Goal: Find specific page/section: Find specific page/section

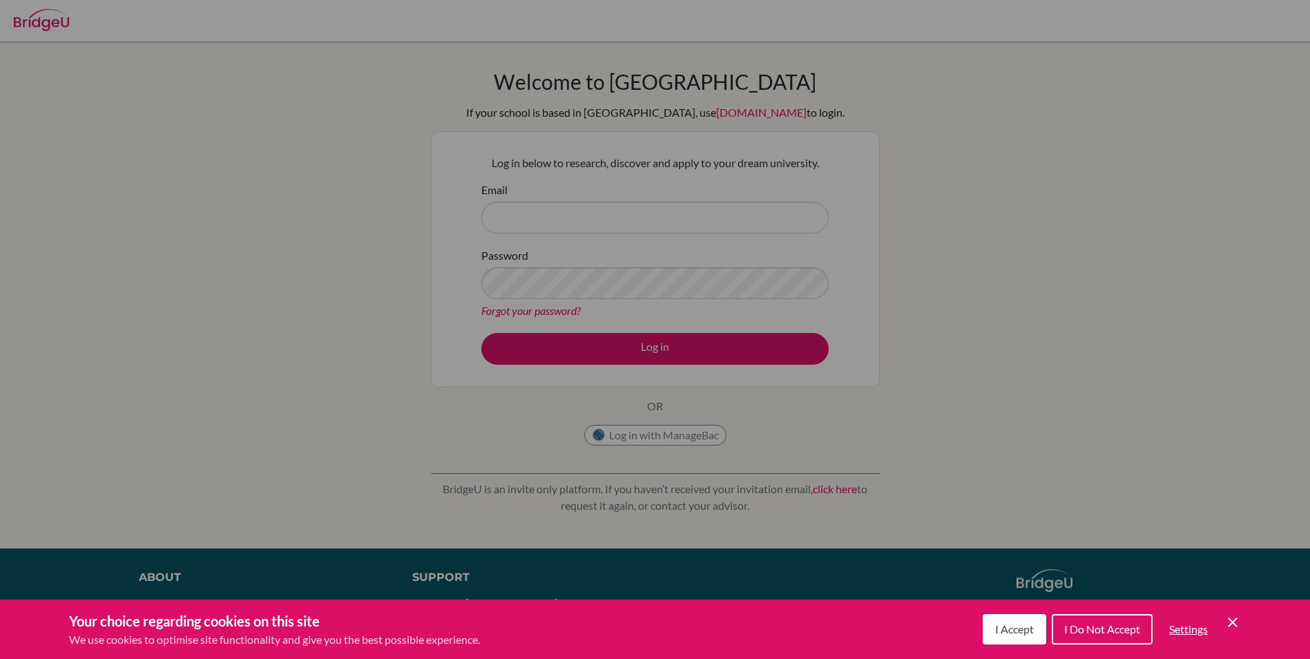
click at [1104, 635] on button "I Do Not Accept" at bounding box center [1102, 629] width 101 height 30
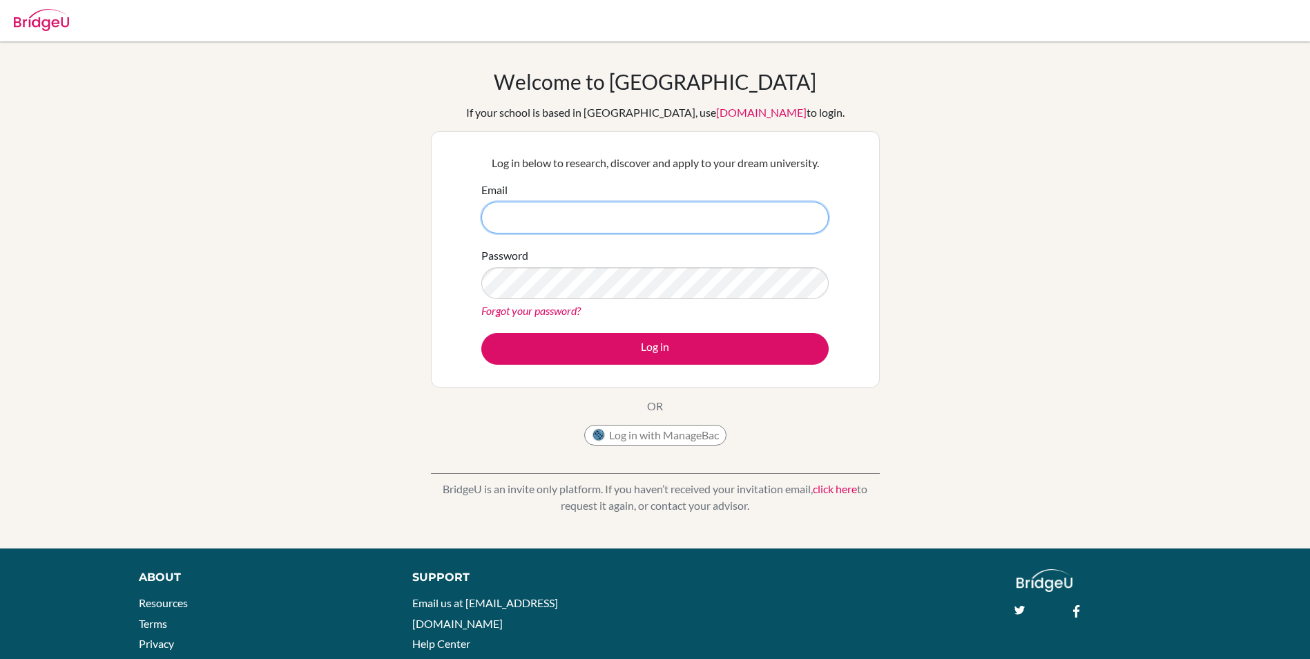
click at [550, 209] on input "Email" at bounding box center [654, 218] width 347 height 32
type input "[PERSON_NAME][EMAIL_ADDRESS][DOMAIN_NAME]"
click at [481, 333] on button "Log in" at bounding box center [654, 349] width 347 height 32
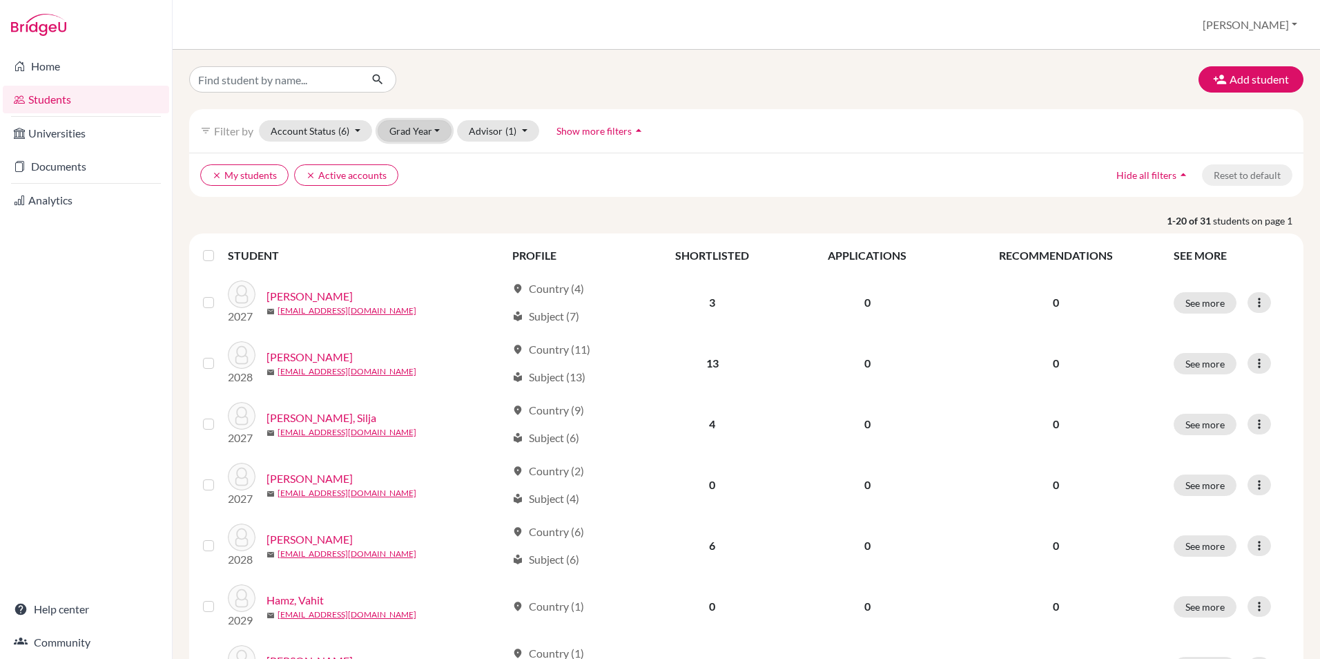
click at [426, 136] on button "Grad Year" at bounding box center [415, 130] width 75 height 21
click at [425, 157] on div "2029" at bounding box center [419, 160] width 48 height 17
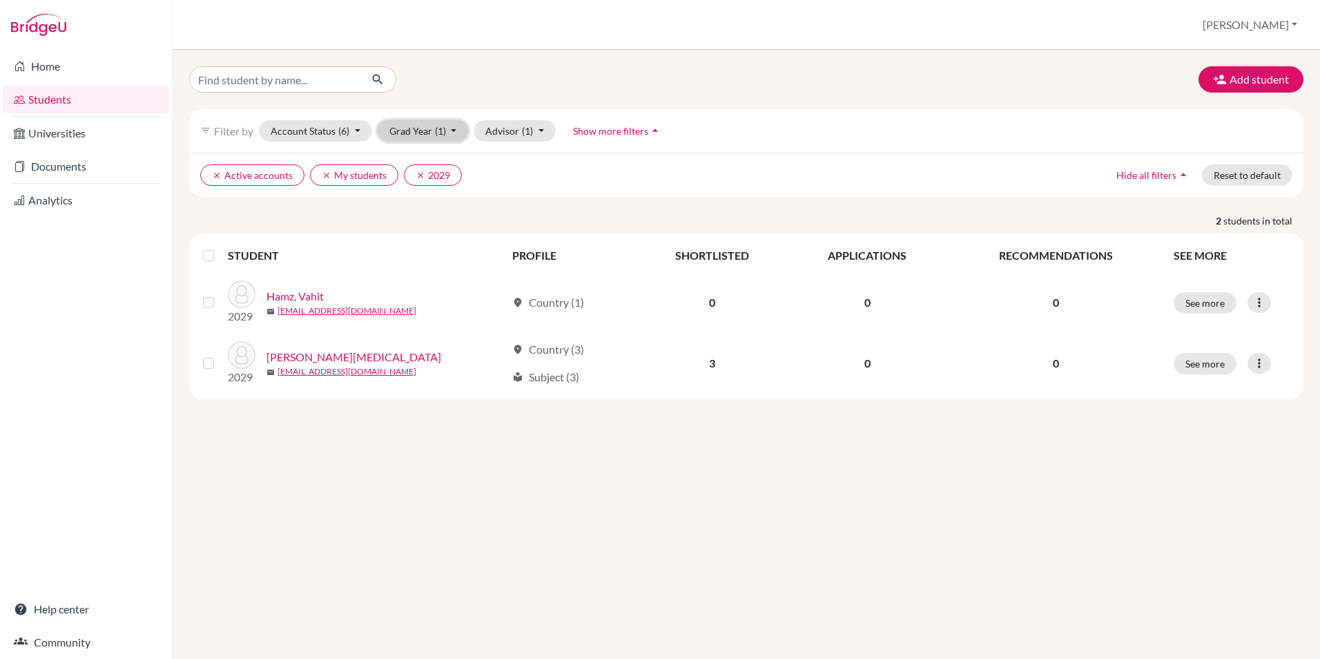
click at [431, 135] on button "Grad Year (1)" at bounding box center [423, 130] width 91 height 21
click at [429, 188] on div "2028" at bounding box center [419, 182] width 48 height 17
